Goal: Transaction & Acquisition: Obtain resource

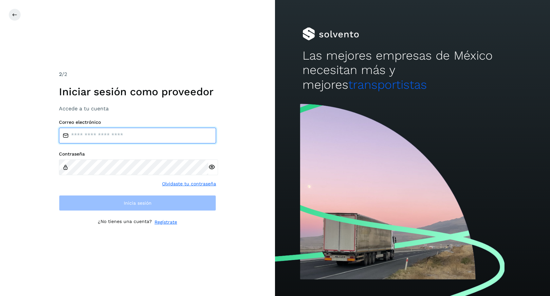
type input "**********"
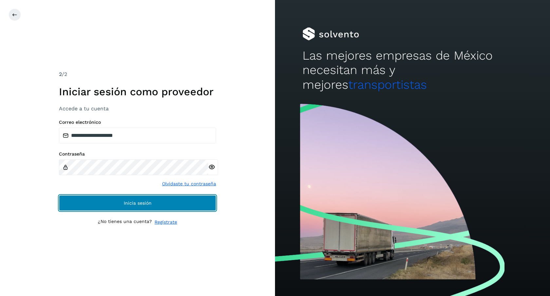
click at [194, 208] on button "Inicia sesión" at bounding box center [137, 203] width 157 height 16
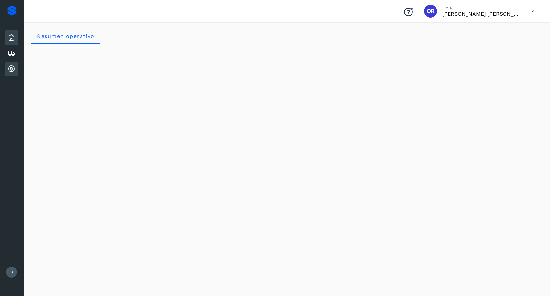
click at [17, 69] on div "Cuentas por cobrar" at bounding box center [12, 69] width 14 height 14
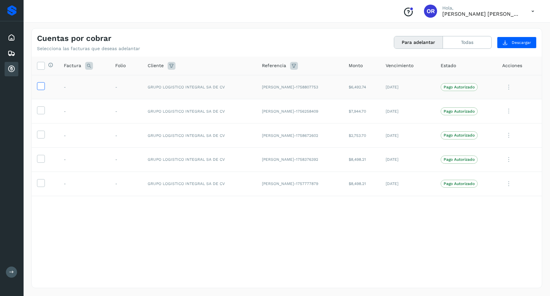
click at [44, 85] on icon at bounding box center [40, 85] width 7 height 7
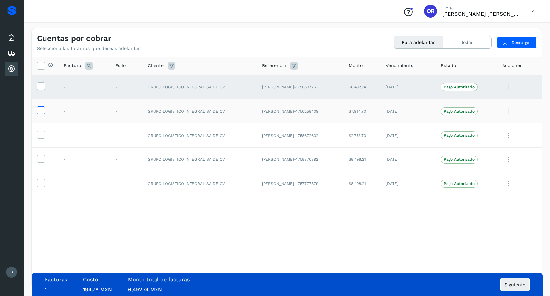
click at [41, 112] on icon at bounding box center [40, 109] width 7 height 7
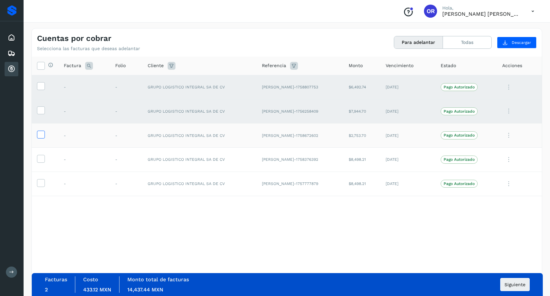
click at [41, 134] on icon at bounding box center [40, 134] width 7 height 7
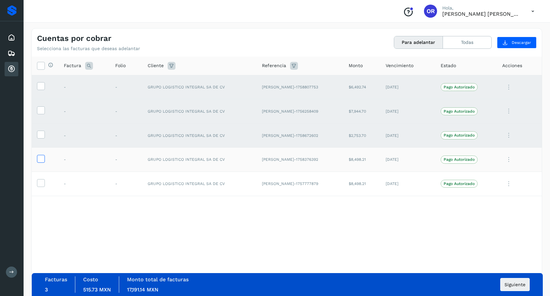
click at [40, 157] on icon at bounding box center [40, 158] width 7 height 7
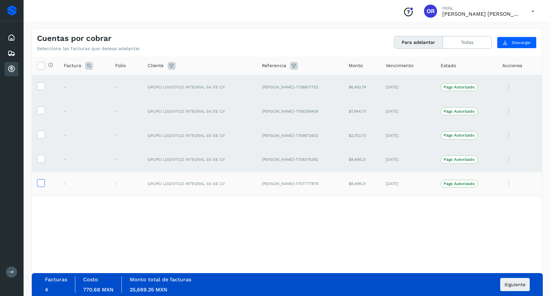
click at [41, 182] on icon at bounding box center [40, 182] width 7 height 7
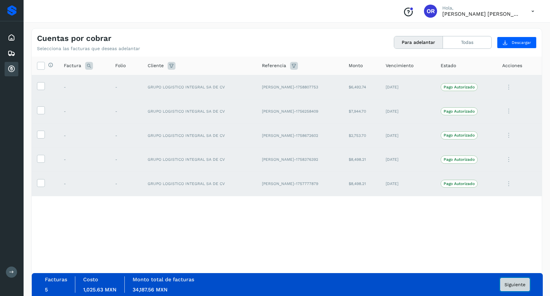
click at [515, 291] on button "Siguiente" at bounding box center [514, 284] width 29 height 13
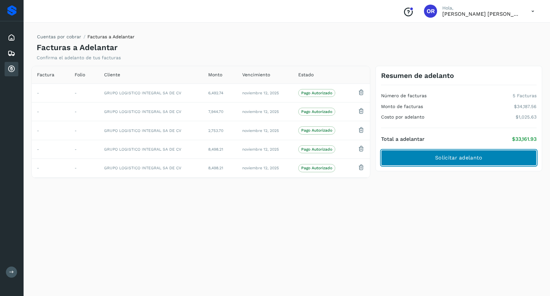
click at [460, 160] on span "Solicitar adelanto" at bounding box center [458, 157] width 47 height 7
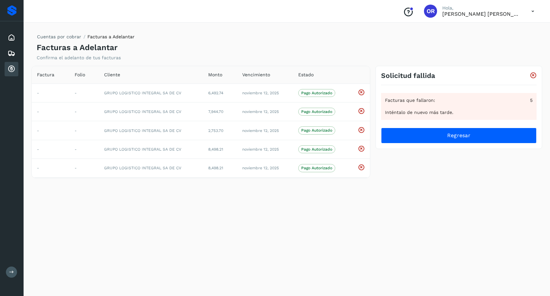
click at [530, 77] on icon at bounding box center [533, 75] width 7 height 7
click at [486, 127] on div "Facturas que fallaron: 5 Inténtalo de nuevo más tarde. Regresar" at bounding box center [459, 114] width 156 height 58
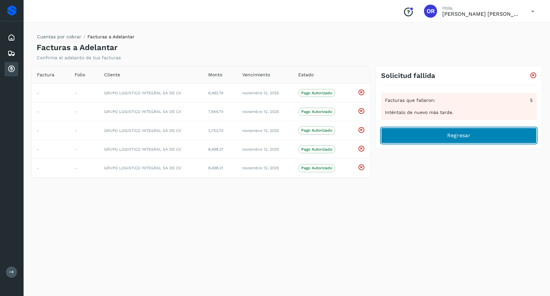
click at [478, 139] on button "Regresar" at bounding box center [459, 136] width 156 height 16
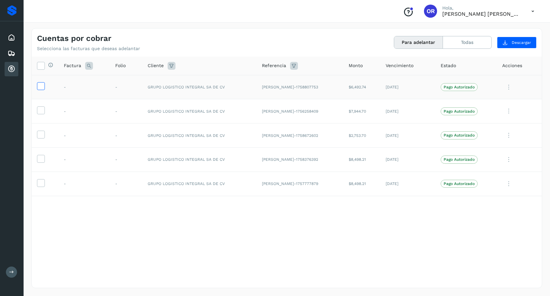
click at [38, 84] on icon at bounding box center [40, 85] width 7 height 7
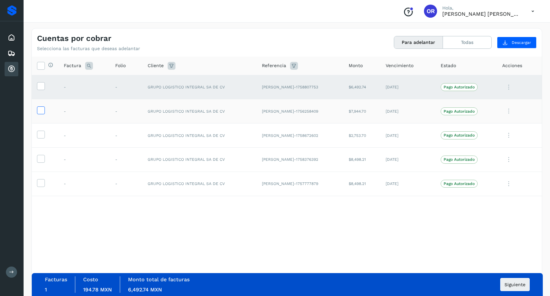
click at [38, 108] on icon at bounding box center [40, 109] width 7 height 7
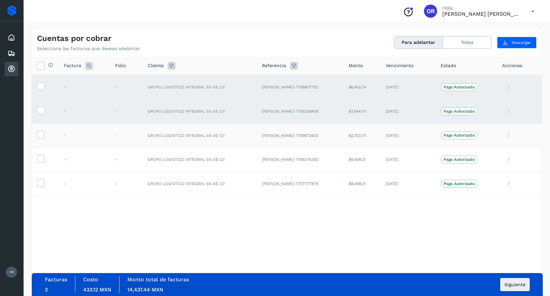
click at [42, 130] on td at bounding box center [45, 135] width 27 height 24
click at [41, 137] on icon at bounding box center [40, 134] width 7 height 7
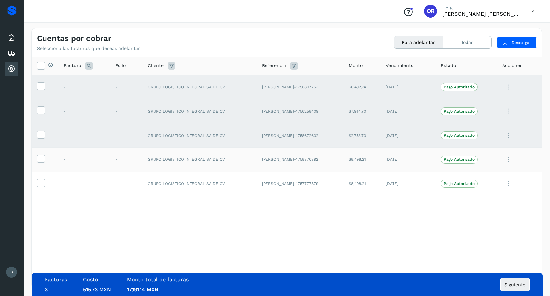
click at [41, 165] on td at bounding box center [45, 159] width 27 height 24
click at [42, 162] on icon at bounding box center [40, 158] width 7 height 7
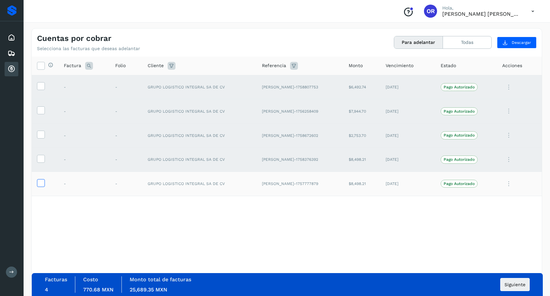
click at [43, 187] on label at bounding box center [41, 183] width 8 height 8
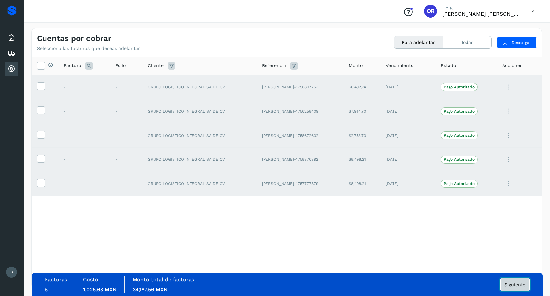
click at [515, 280] on button "Siguiente" at bounding box center [514, 284] width 29 height 13
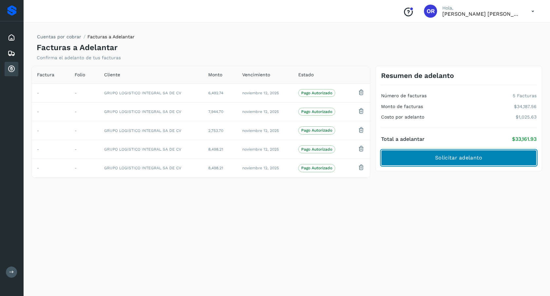
click at [433, 165] on button "Solicitar adelanto" at bounding box center [459, 158] width 156 height 16
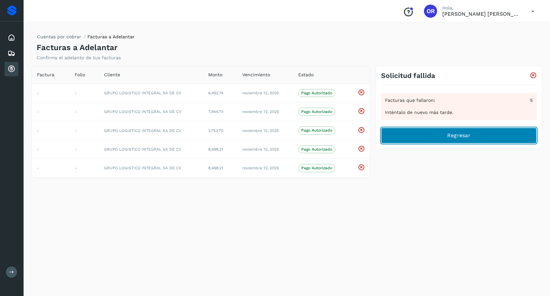
click at [410, 134] on button "Regresar" at bounding box center [459, 136] width 156 height 16
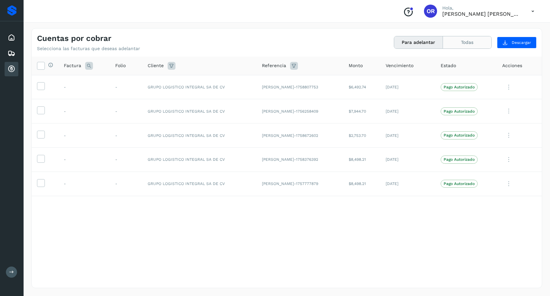
click at [451, 46] on button "Todas" at bounding box center [467, 42] width 48 height 12
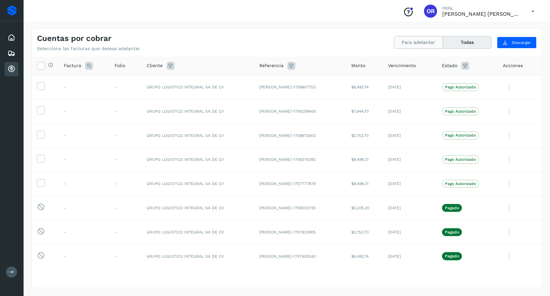
click at [428, 45] on button "Para adelantar" at bounding box center [418, 42] width 49 height 12
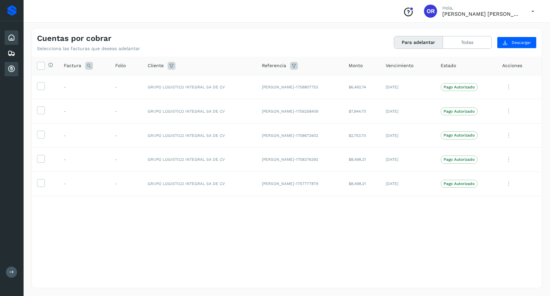
click at [10, 40] on icon at bounding box center [12, 38] width 8 height 8
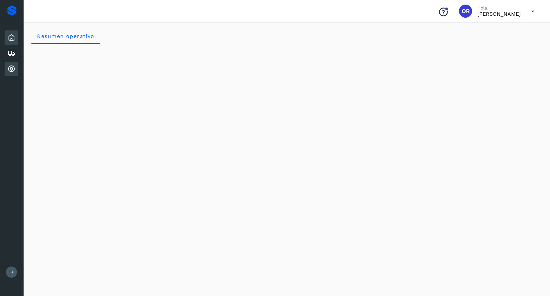
click at [14, 76] on div "Cuentas por cobrar" at bounding box center [12, 69] width 14 height 14
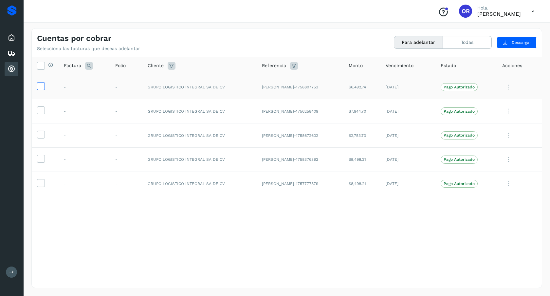
click at [42, 88] on icon at bounding box center [40, 85] width 7 height 7
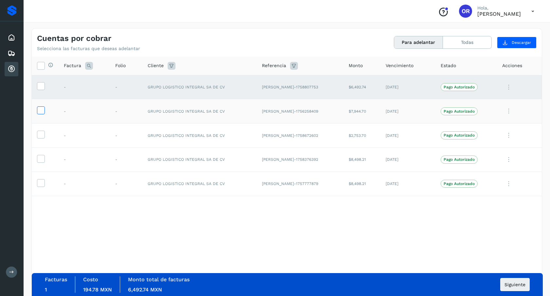
click at [41, 110] on icon at bounding box center [40, 109] width 7 height 7
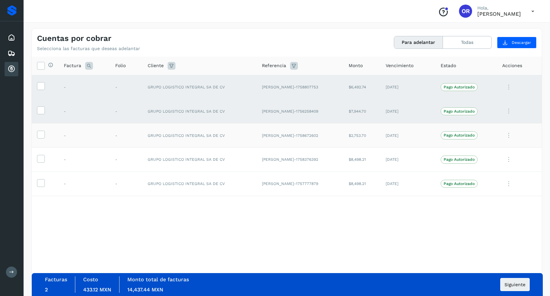
click at [39, 128] on td at bounding box center [45, 135] width 27 height 24
click at [38, 132] on icon at bounding box center [40, 134] width 7 height 7
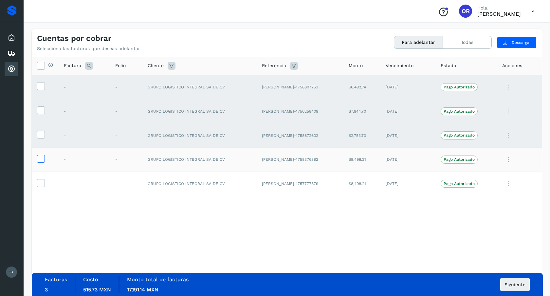
click at [41, 159] on icon at bounding box center [40, 158] width 7 height 7
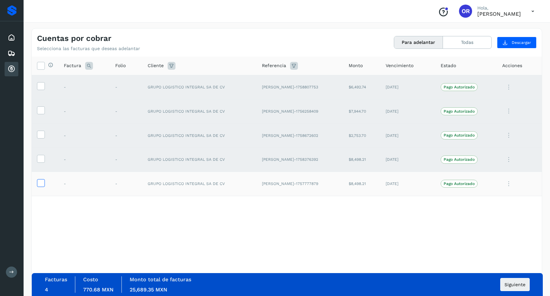
click at [40, 182] on icon at bounding box center [40, 182] width 7 height 7
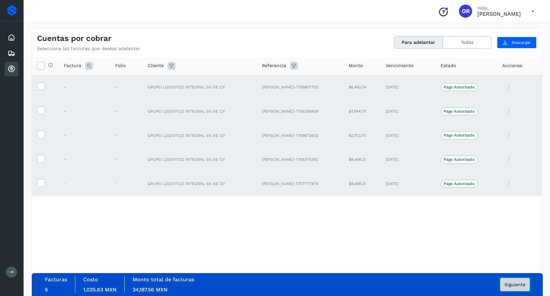
click at [526, 290] on button "Siguiente" at bounding box center [514, 284] width 29 height 13
click at [526, 291] on button "Siguiente" at bounding box center [514, 284] width 29 height 13
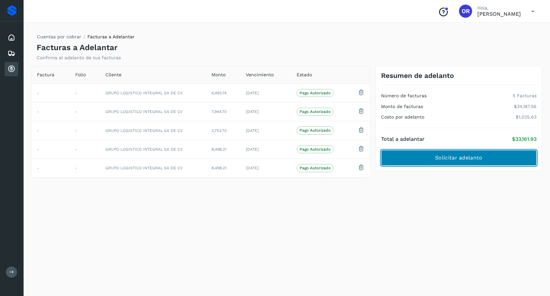
click at [435, 156] on span "Solicitar adelanto" at bounding box center [458, 157] width 47 height 7
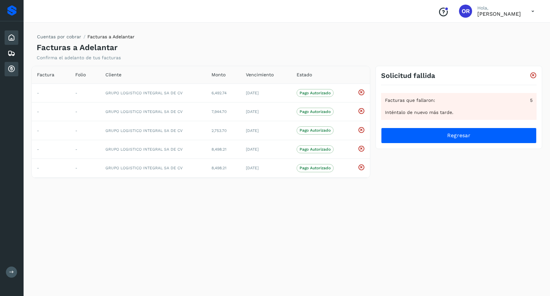
click at [17, 43] on div "Inicio" at bounding box center [12, 37] width 14 height 14
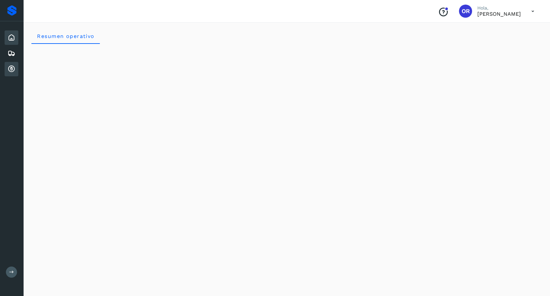
click at [14, 75] on div "Cuentas por cobrar" at bounding box center [12, 69] width 14 height 14
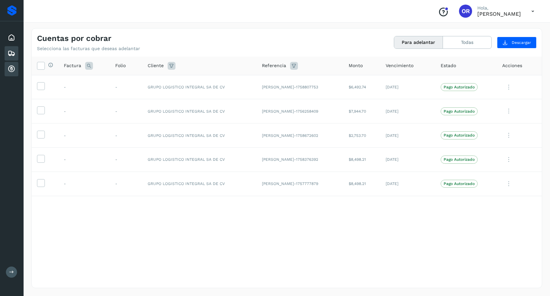
click at [15, 58] on div "Embarques" at bounding box center [12, 53] width 14 height 14
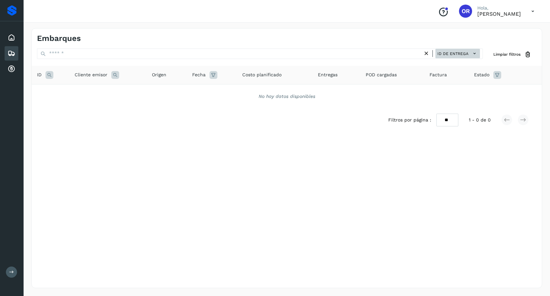
click at [473, 55] on icon at bounding box center [474, 53] width 7 height 7
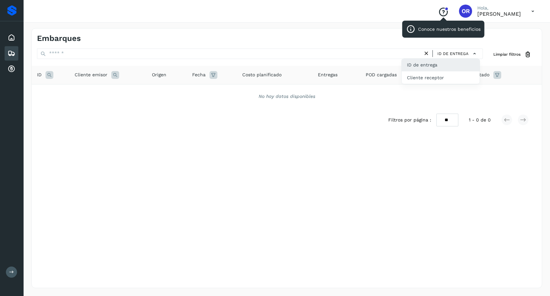
click at [438, 15] on icon "Conoce nuestros beneficios" at bounding box center [443, 12] width 10 height 10
click at [12, 41] on icon at bounding box center [12, 38] width 8 height 8
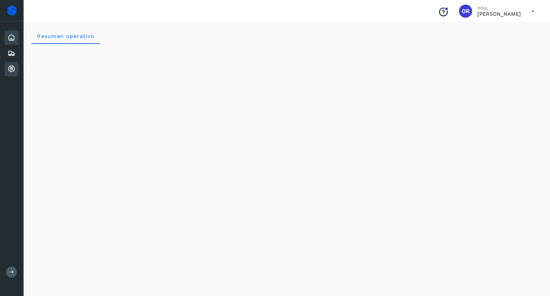
click at [12, 70] on icon at bounding box center [12, 69] width 8 height 8
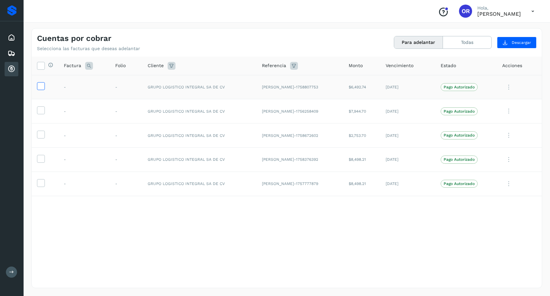
click at [40, 88] on icon at bounding box center [40, 85] width 7 height 7
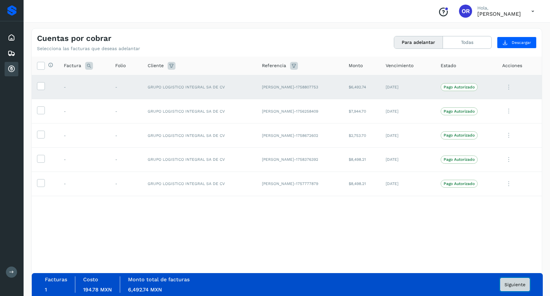
click at [501, 289] on button "Siguiente" at bounding box center [514, 284] width 29 height 13
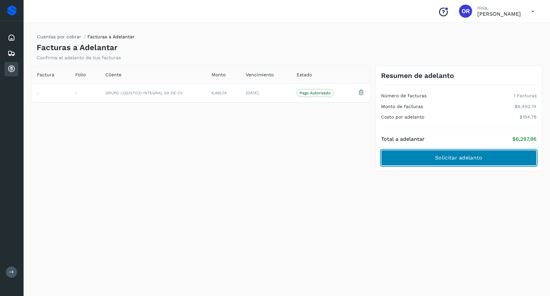
click at [436, 155] on span "Solicitar adelanto" at bounding box center [458, 157] width 47 height 7
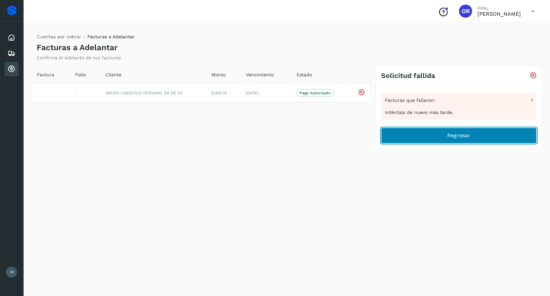
click at [414, 140] on button "Regresar" at bounding box center [459, 136] width 156 height 16
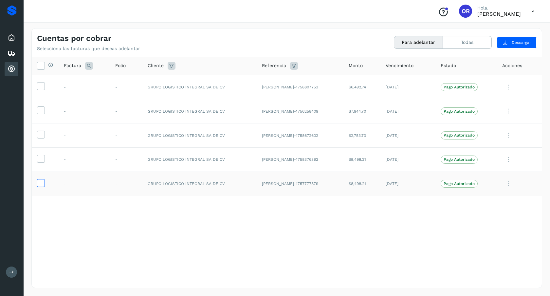
click at [39, 181] on icon at bounding box center [40, 182] width 7 height 7
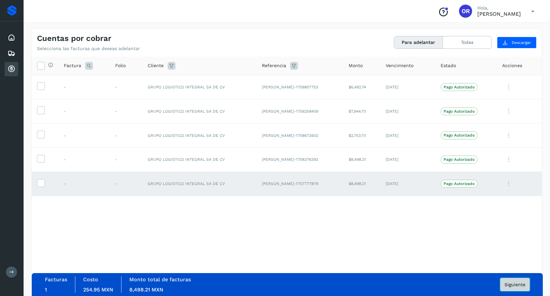
click at [523, 288] on button "Siguiente" at bounding box center [514, 284] width 29 height 13
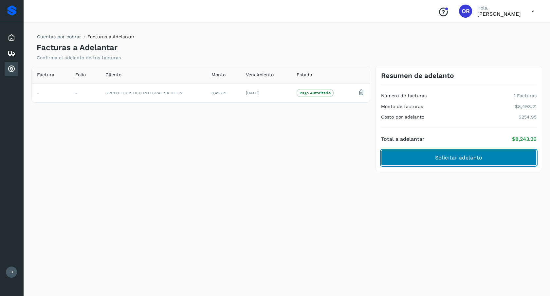
click at [469, 155] on span "Solicitar adelanto" at bounding box center [458, 157] width 47 height 7
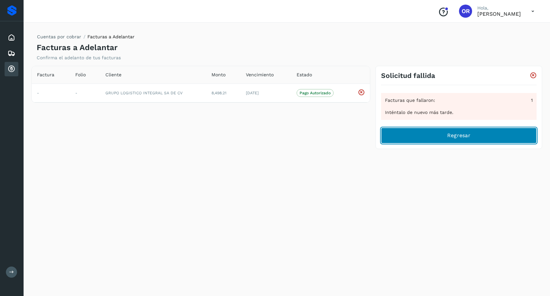
click at [447, 133] on span "Regresar" at bounding box center [458, 135] width 23 height 7
